Goal: Browse casually

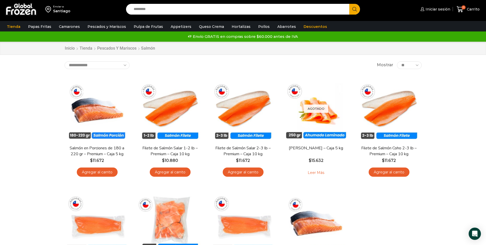
click at [459, 85] on div "Enviar a Santiago Search input Search Iniciar sesión" at bounding box center [243, 169] width 486 height 339
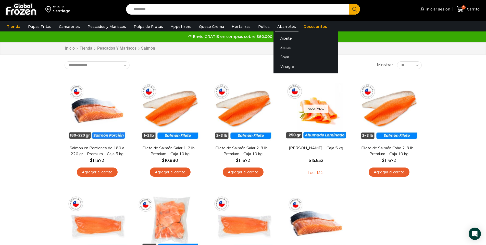
click at [277, 27] on link "Abarrotes" at bounding box center [287, 27] width 24 height 10
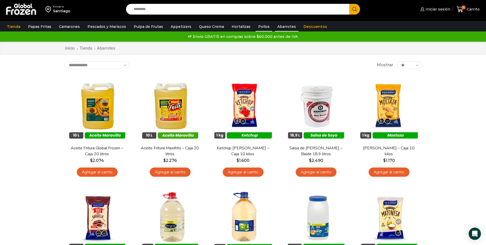
click at [256, 25] on link "Pollos" at bounding box center [264, 27] width 17 height 10
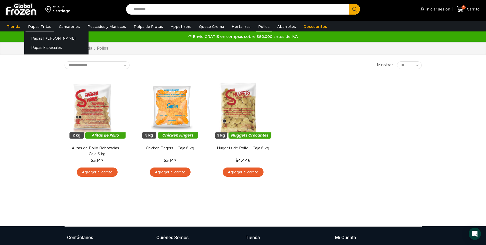
click at [36, 28] on link "Papas Fritas" at bounding box center [40, 27] width 28 height 10
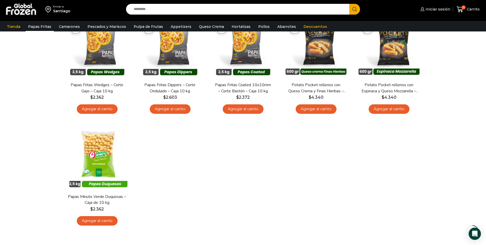
scroll to position [174, 0]
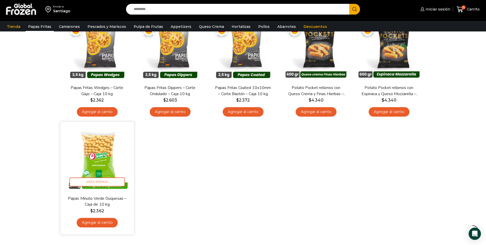
click at [94, 199] on link "Papas Minuto Verde Duquesas – Caja de 10 kg" at bounding box center [96, 201] width 59 height 12
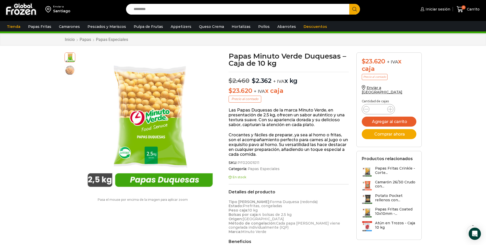
scroll to position [13, 0]
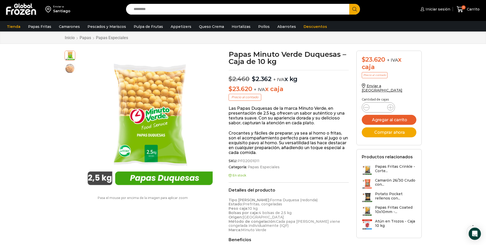
click at [0, 0] on div at bounding box center [0, 0] width 0 height 0
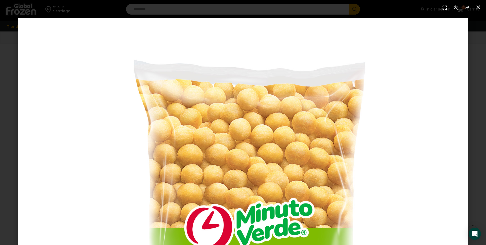
click at [148, 127] on img "1 / 1" at bounding box center [243, 243] width 451 height 451
click at [3, 114] on div "1 / 1" at bounding box center [243, 243] width 486 height 486
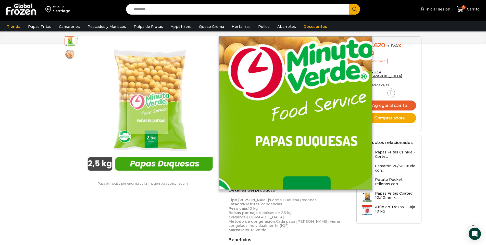
scroll to position [174, 0]
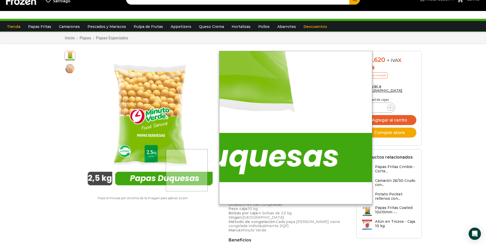
scroll to position [0, 0]
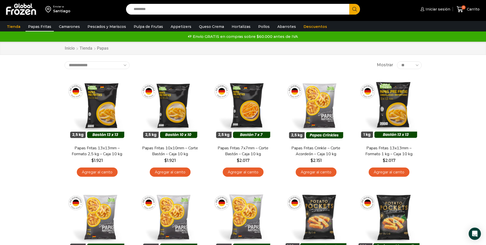
click at [16, 13] on img at bounding box center [21, 9] width 32 height 13
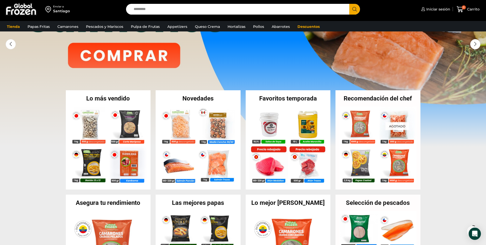
scroll to position [54, 0]
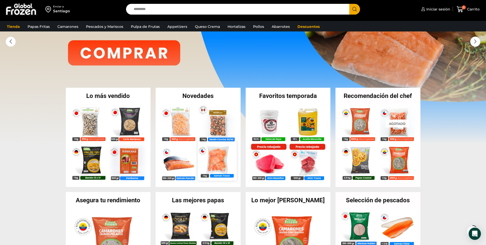
click at [212, 161] on img at bounding box center [217, 160] width 39 height 39
